Goal: Task Accomplishment & Management: Use online tool/utility

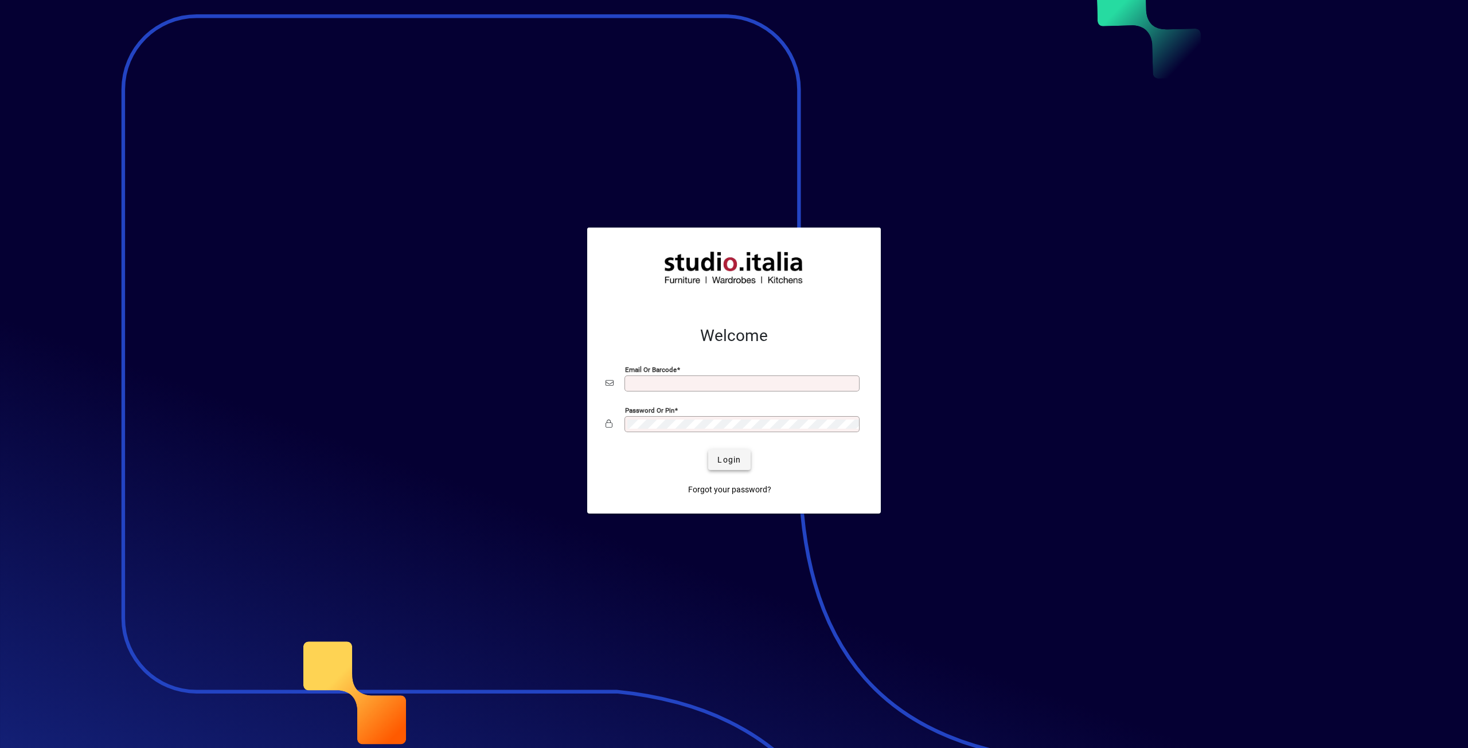
type input "**********"
drag, startPoint x: 742, startPoint y: 462, endPoint x: 721, endPoint y: 457, distance: 20.9
click at [742, 462] on span "submit" at bounding box center [729, 460] width 42 height 28
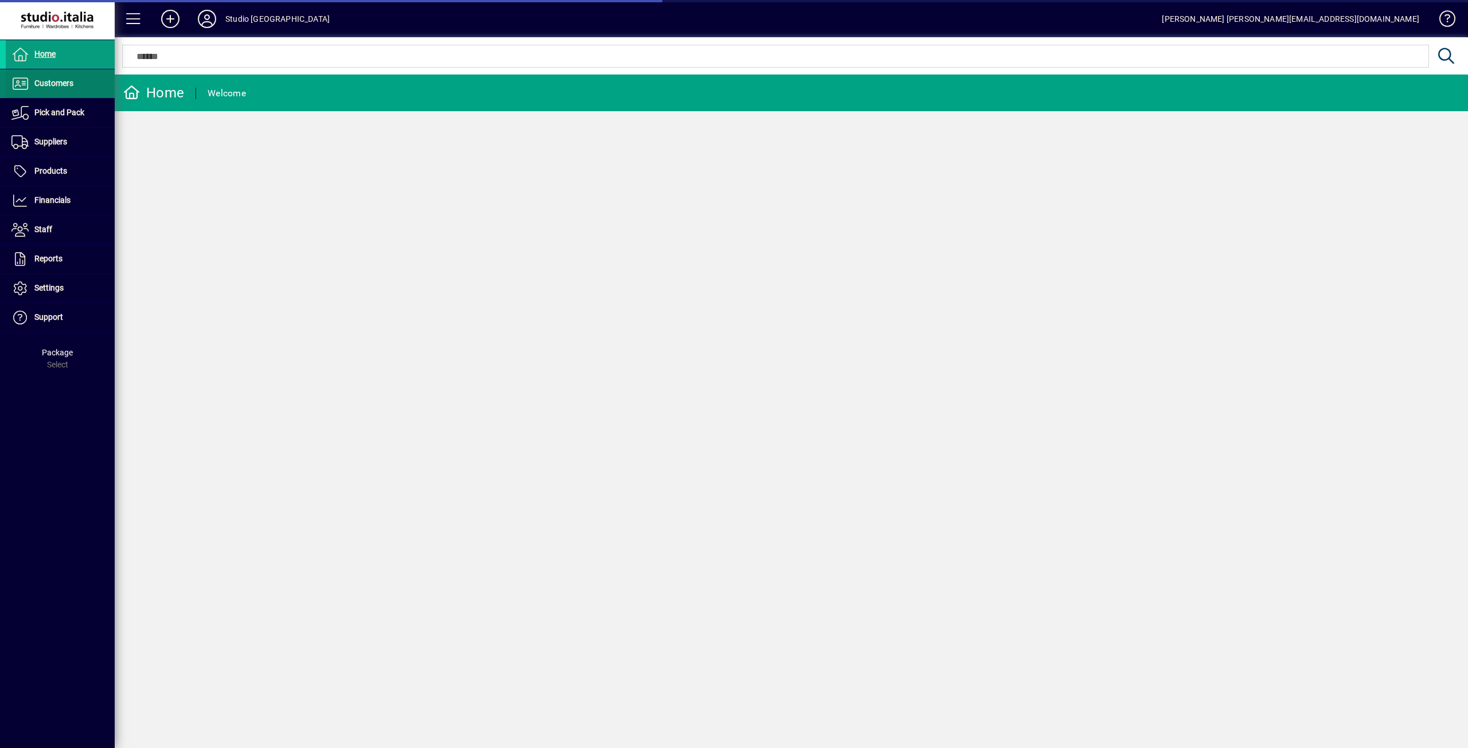
click at [37, 77] on span "Customers" at bounding box center [40, 84] width 68 height 14
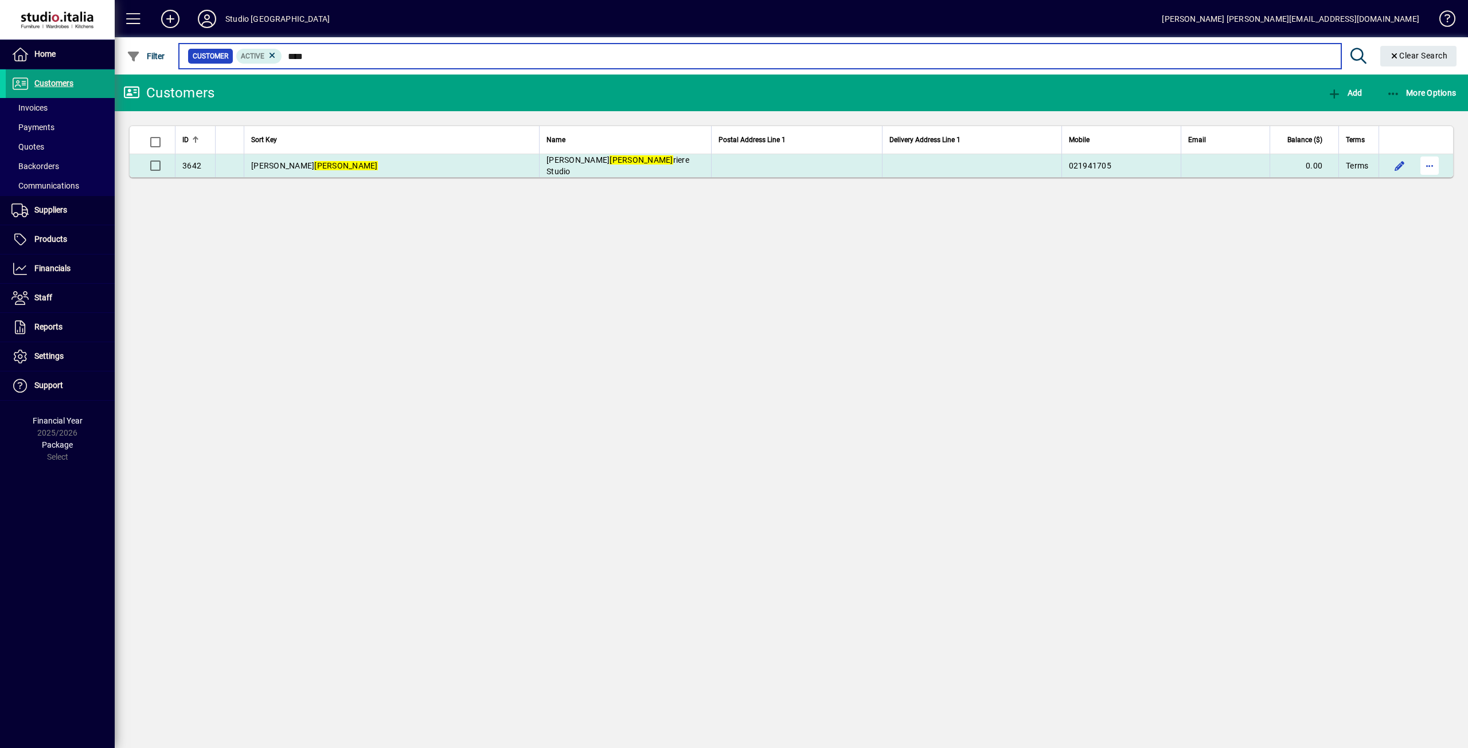
type input "****"
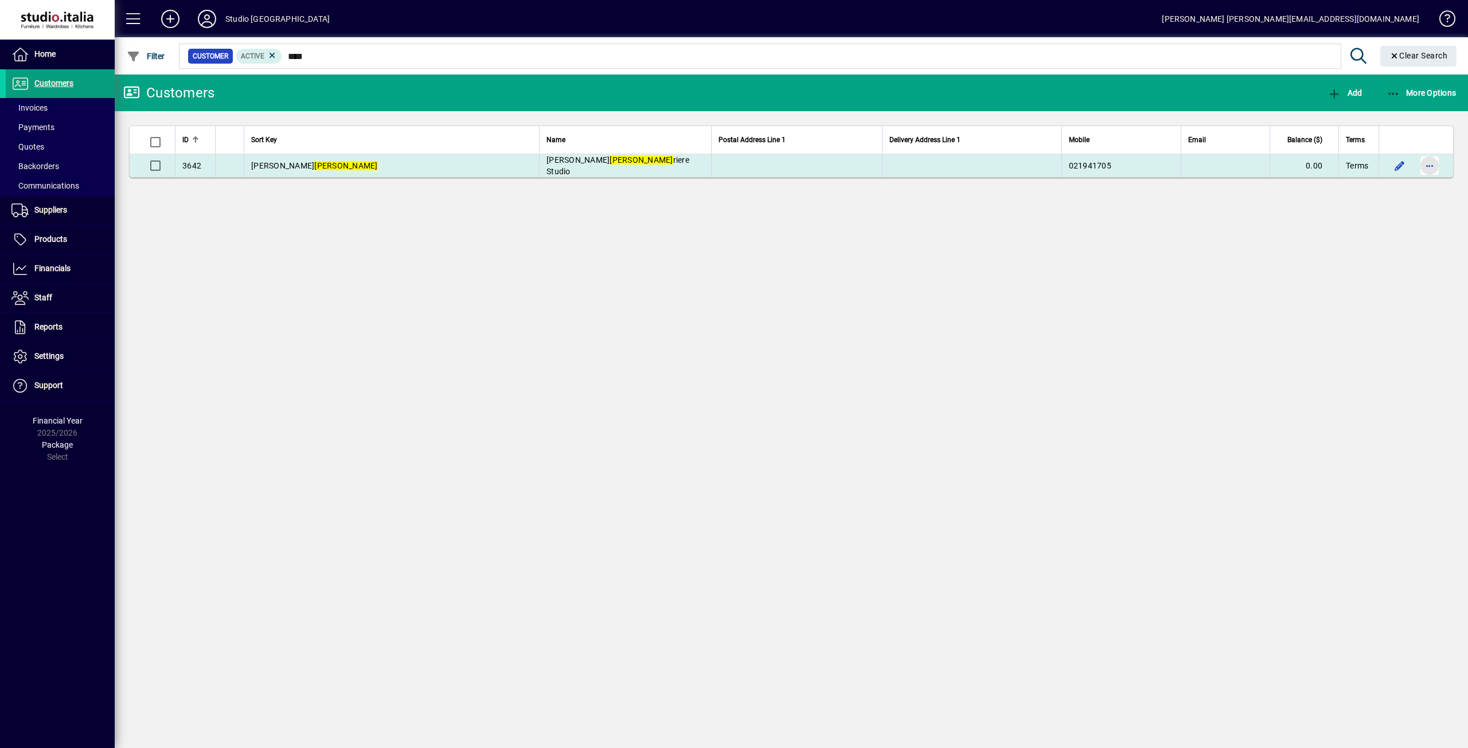
click at [1422, 167] on span "button" at bounding box center [1430, 166] width 28 height 28
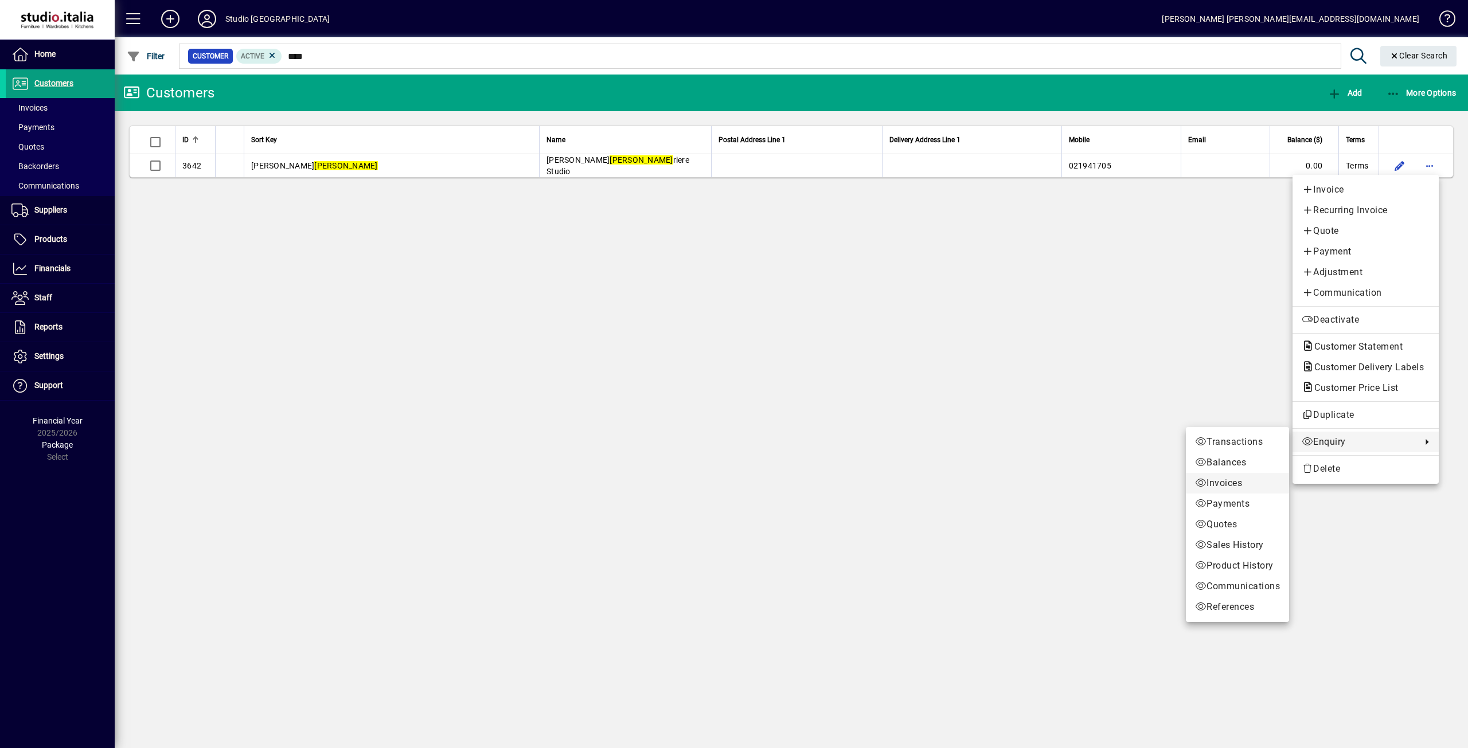
click at [1234, 482] on span "Invoices" at bounding box center [1237, 484] width 85 height 14
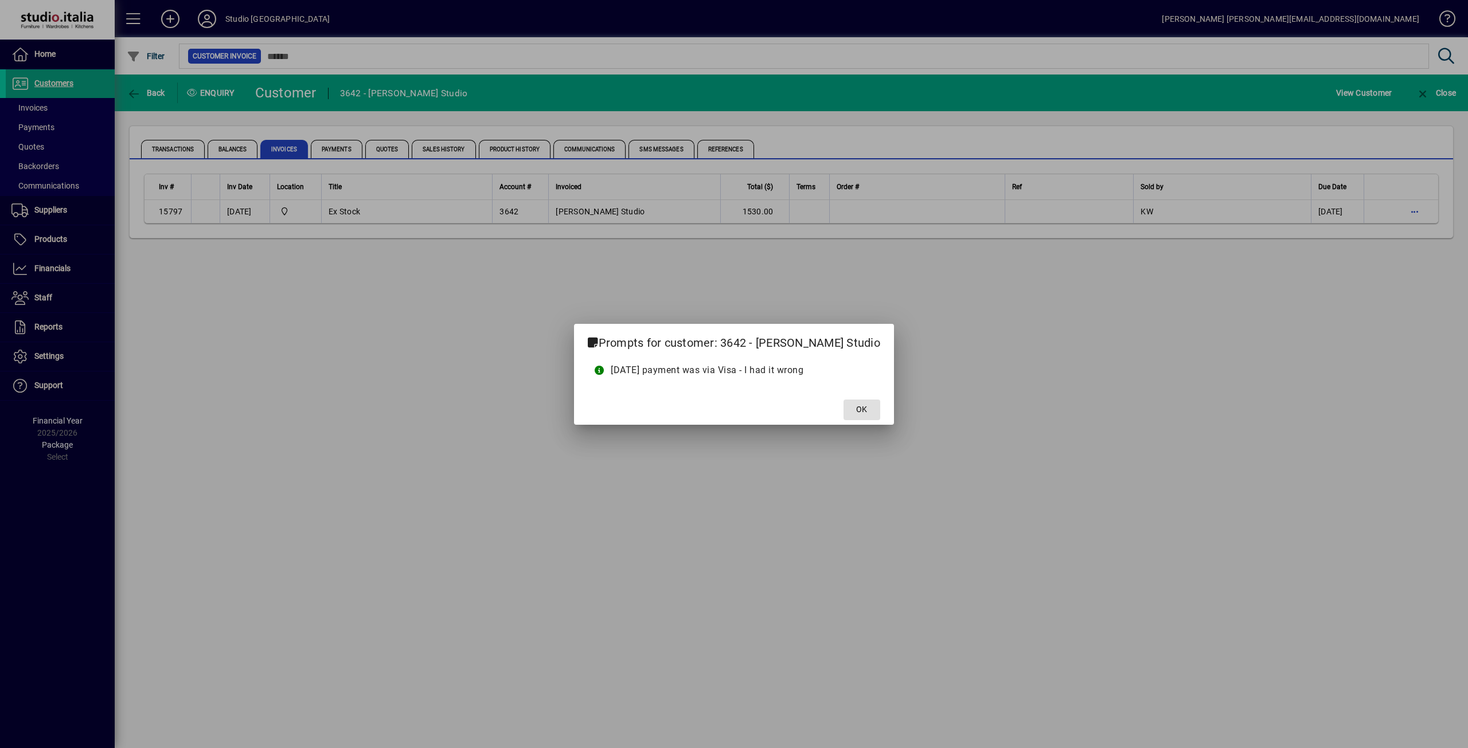
drag, startPoint x: 854, startPoint y: 412, endPoint x: 862, endPoint y: 411, distance: 8.0
click at [856, 412] on span "OK" at bounding box center [861, 410] width 11 height 12
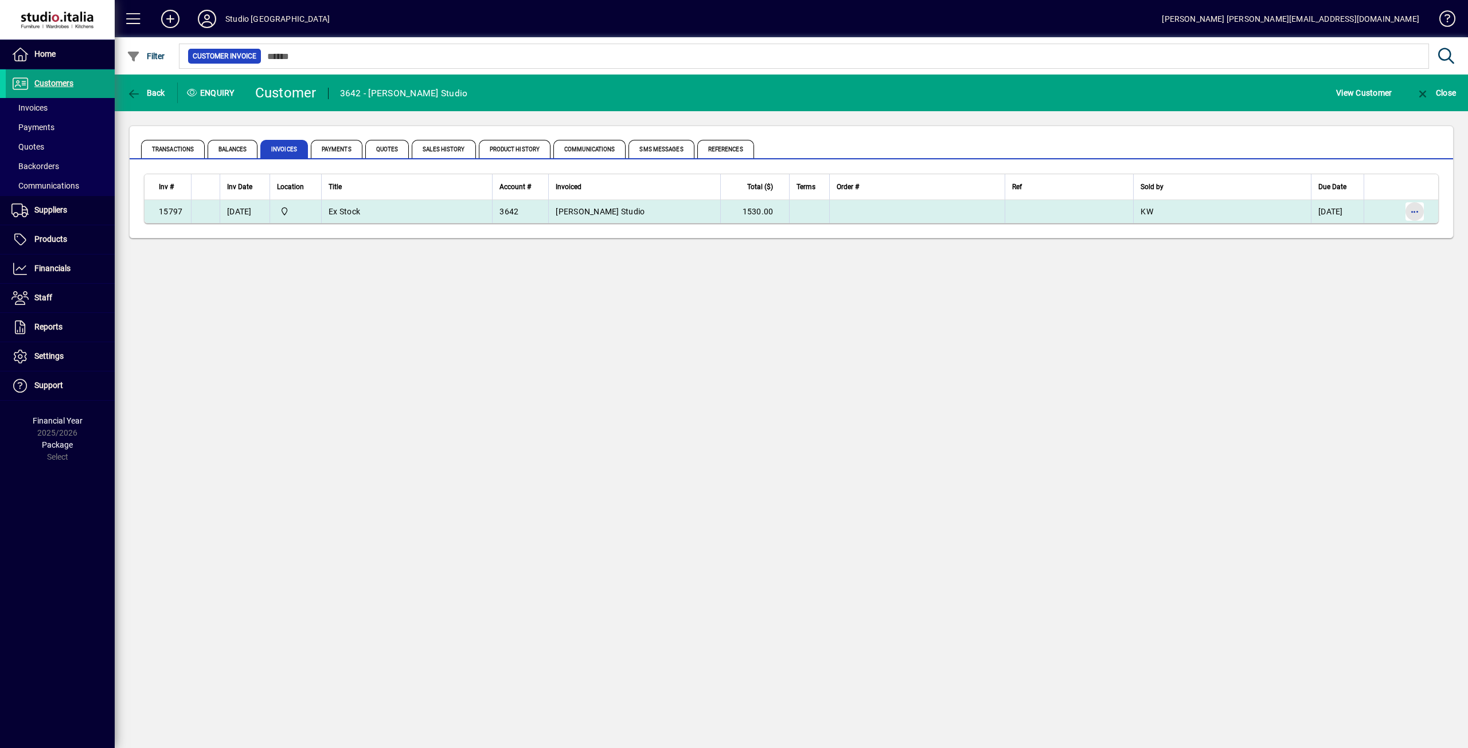
click at [1419, 214] on span "button" at bounding box center [1415, 212] width 28 height 28
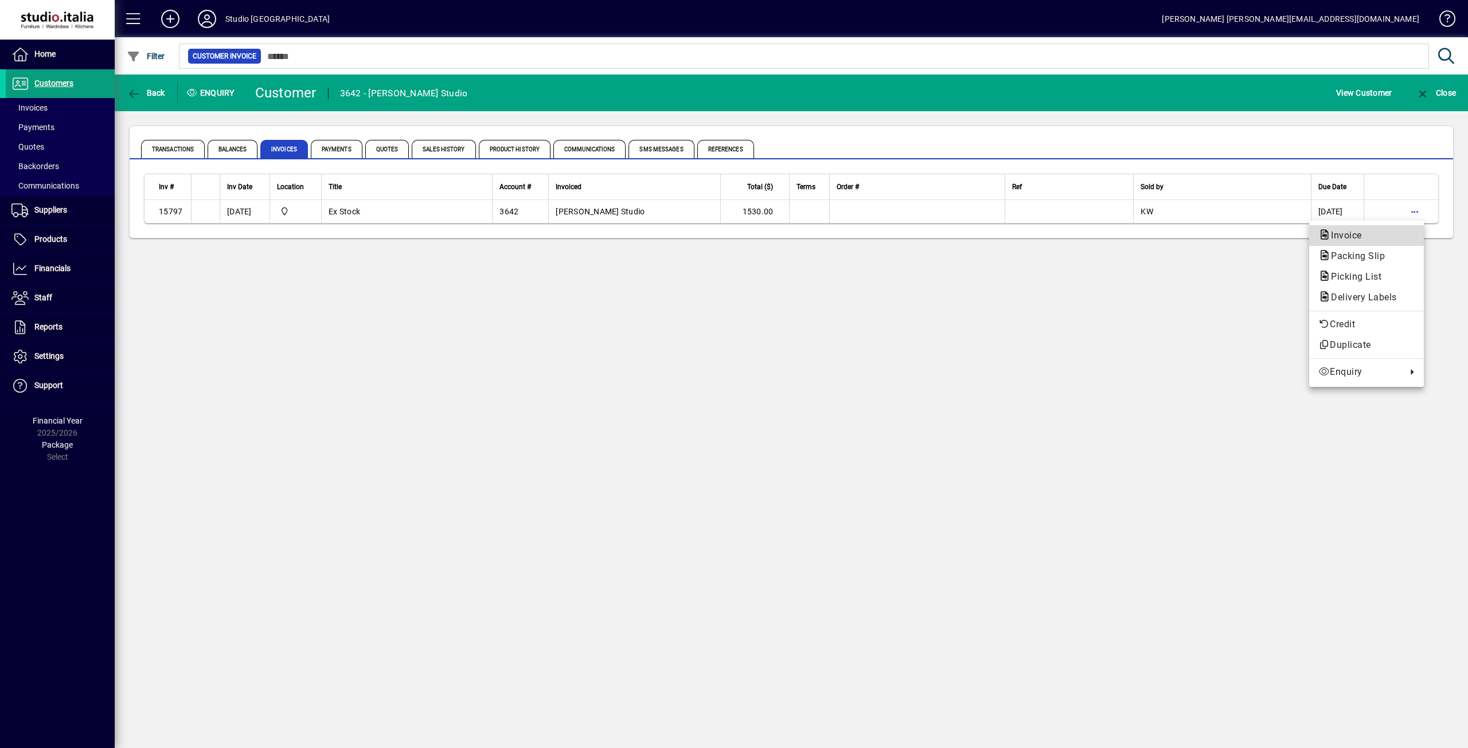
click at [1362, 236] on span "Invoice" at bounding box center [1343, 235] width 49 height 11
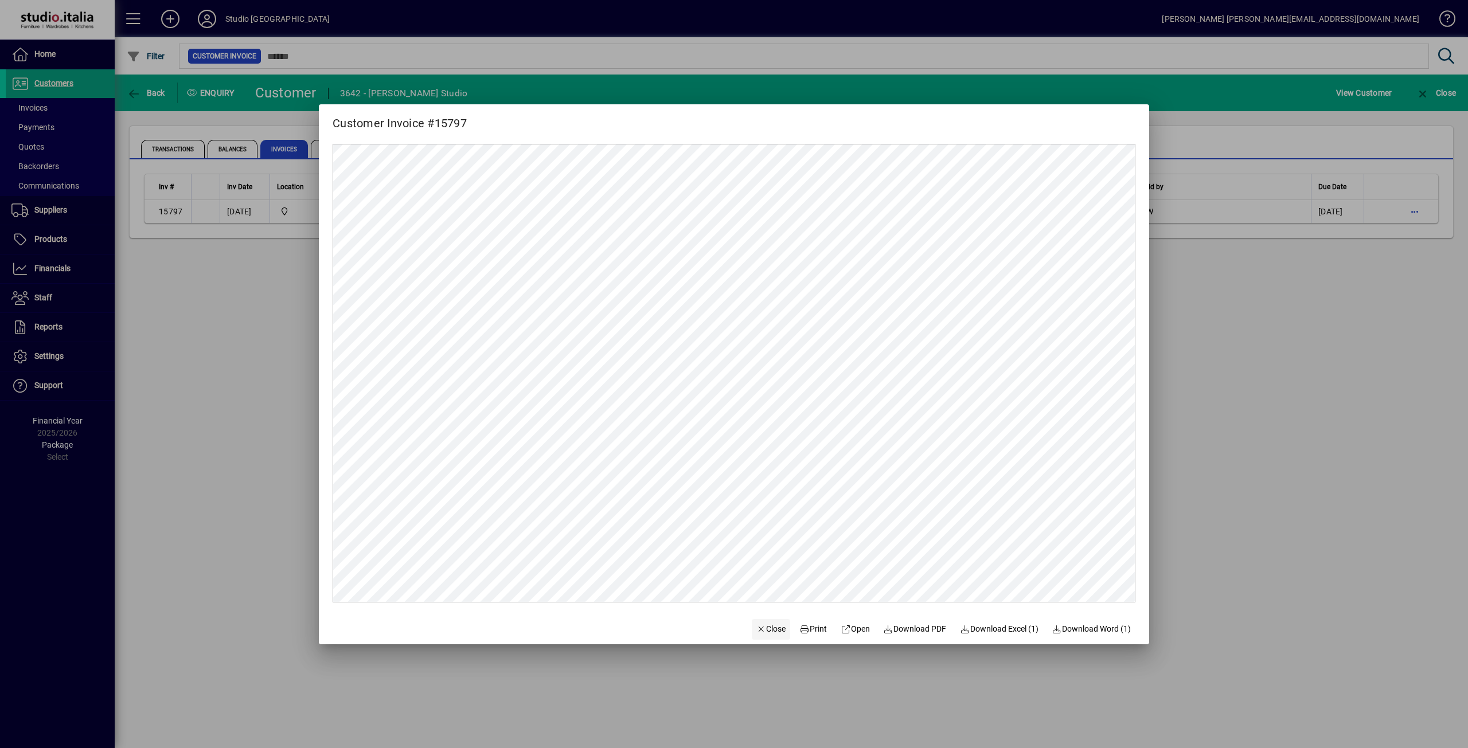
click at [769, 625] on span "Close" at bounding box center [771, 629] width 30 height 12
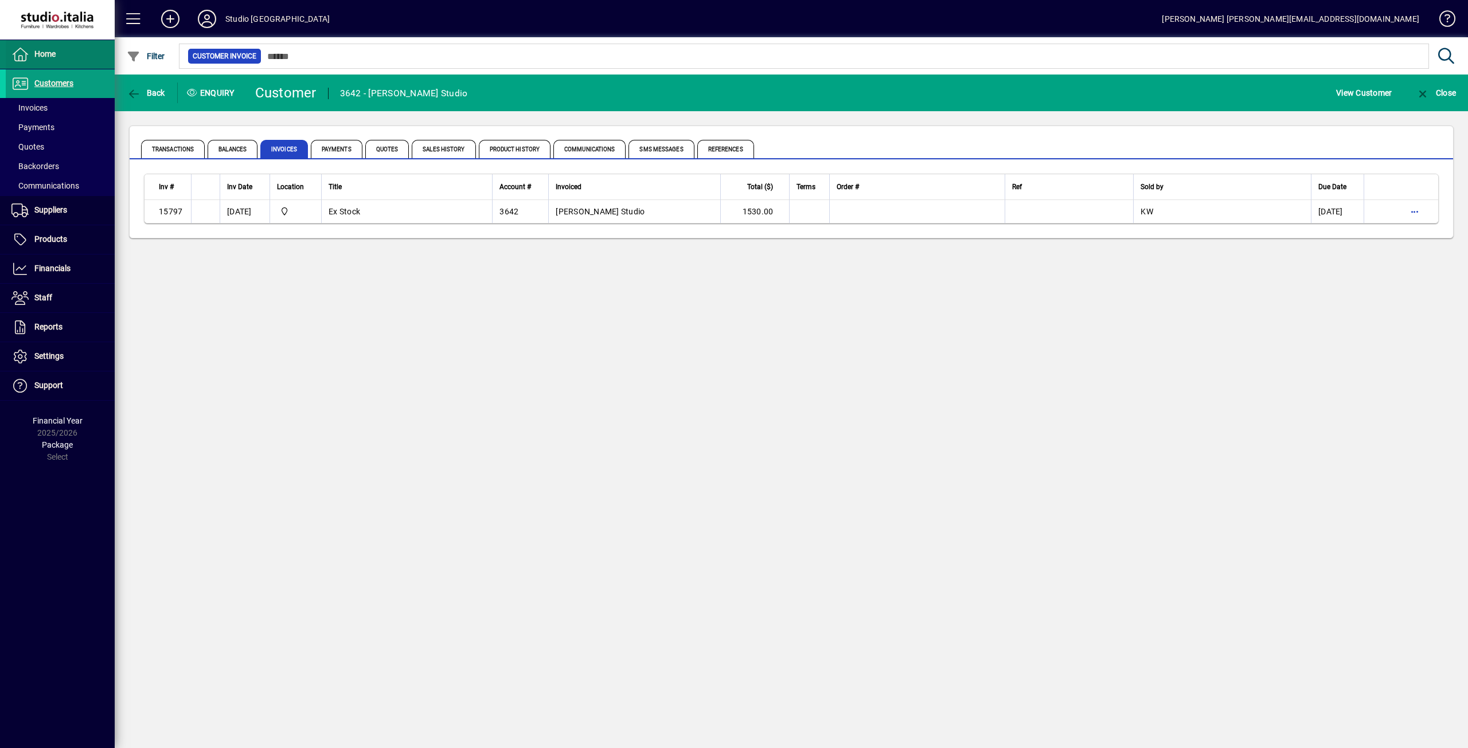
click at [24, 57] on icon at bounding box center [19, 55] width 17 height 14
